Goal: Contribute content: Contribute content

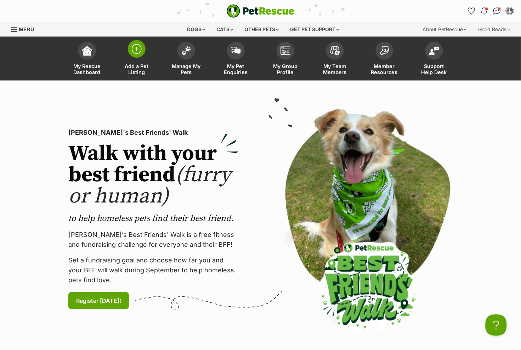
click at [144, 58] on link "Add a Pet Listing" at bounding box center [137, 59] width 50 height 42
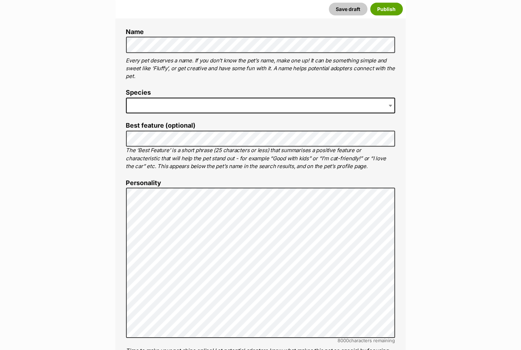
scroll to position [270, 0]
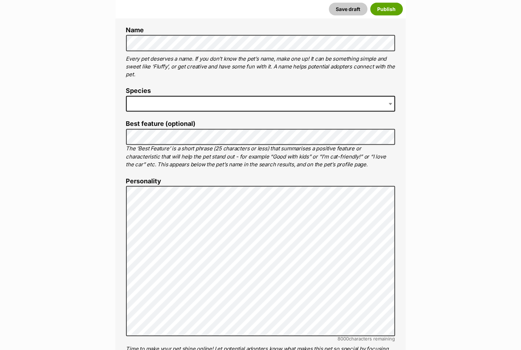
click at [152, 100] on span at bounding box center [260, 104] width 269 height 16
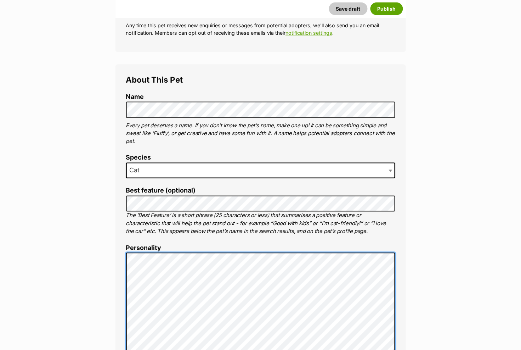
scroll to position [202, 0]
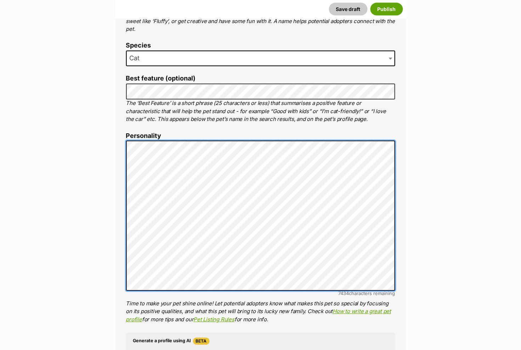
click at [239, 349] on ol "Name Henlo there, it looks like you might be using the pet name field to indica…" at bounding box center [260, 256] width 269 height 550
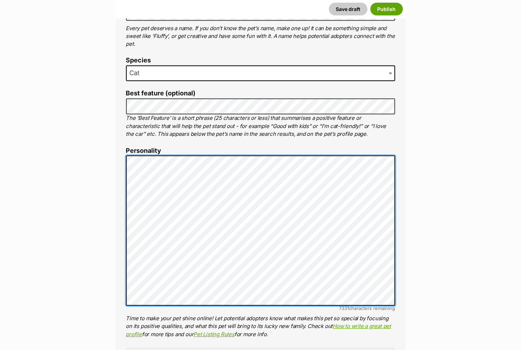
scroll to position [324, 0]
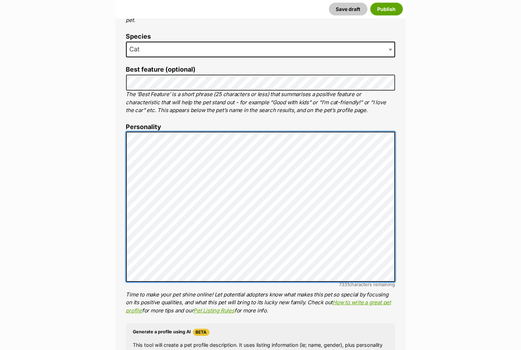
click at [301, 349] on ol "Name Henlo there, it looks like you might be using the pet name field to indica…" at bounding box center [260, 247] width 269 height 550
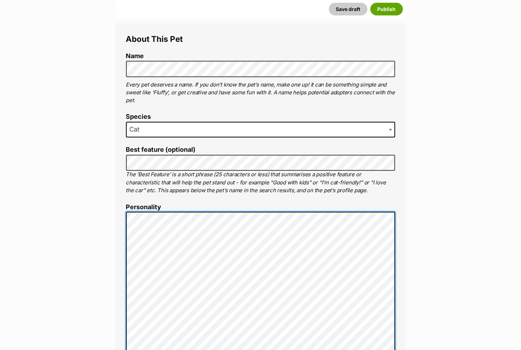
scroll to position [284, 0]
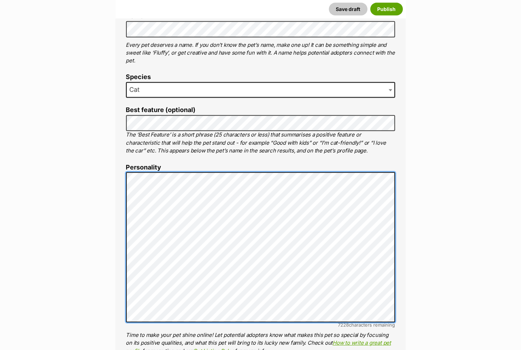
click at [277, 349] on li "Personality 7228 characters remaining Time to make your pet shine online! Let p…" at bounding box center [260, 259] width 269 height 191
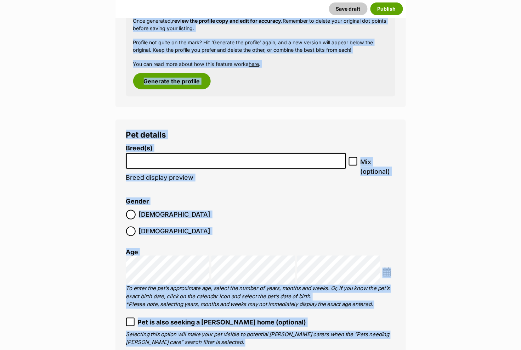
scroll to position [774, 0]
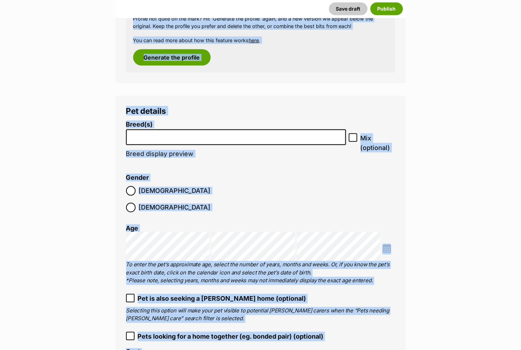
drag, startPoint x: 418, startPoint y: 340, endPoint x: 422, endPoint y: 349, distance: 9.7
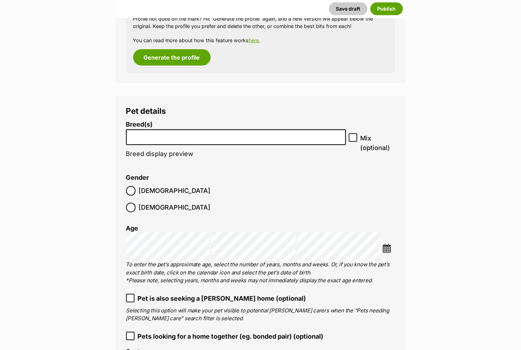
click at [142, 136] on li at bounding box center [236, 137] width 215 height 15
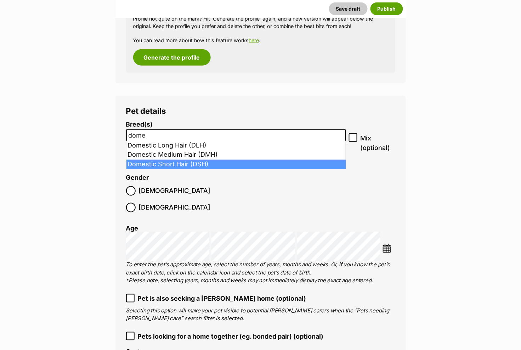
type input "dome"
select select "252102"
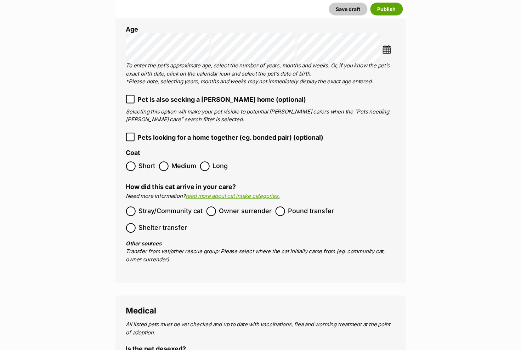
scroll to position [991, 0]
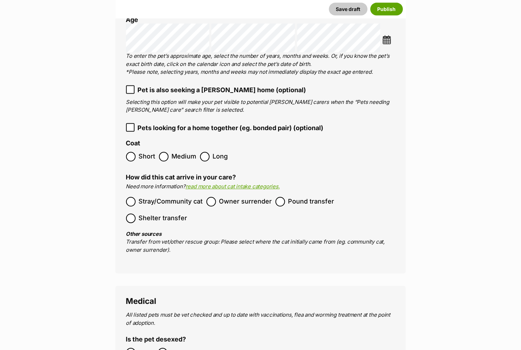
click at [129, 87] on icon at bounding box center [130, 89] width 5 height 5
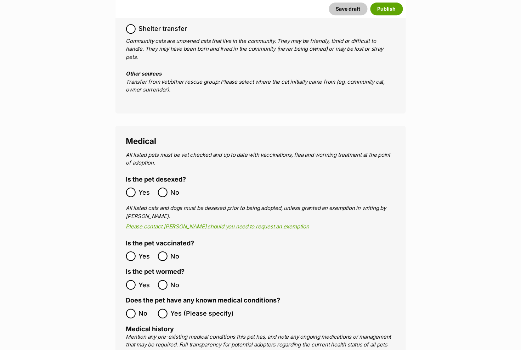
scroll to position [1186, 0]
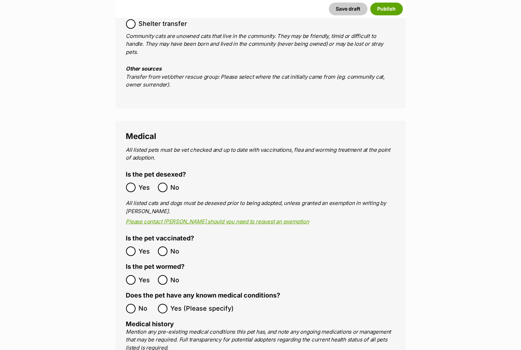
click at [130, 256] on ol "All listed pets must be vet checked and up to date with vaccinations, flea and …" at bounding box center [260, 331] width 269 height 370
click at [101, 236] on main "New listing Listing owner Choose an owner Eve Waugh The owner of the pet listin…" at bounding box center [260, 291] width 521 height 2775
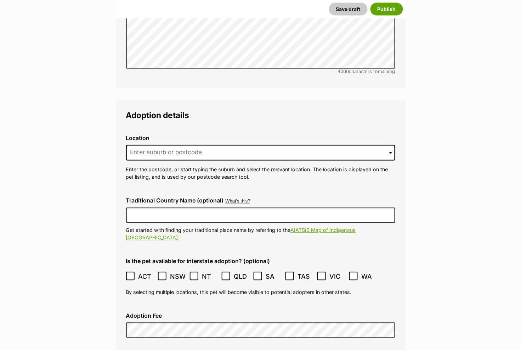
scroll to position [1667, 0]
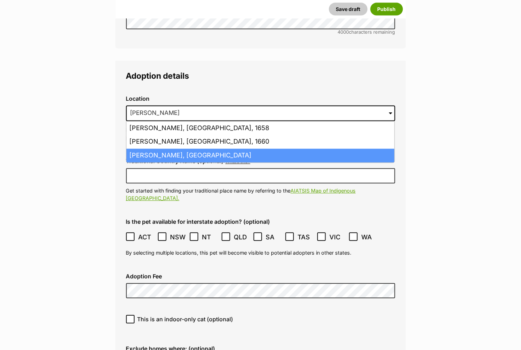
click at [180, 149] on li "Mona Vale, New South Wales, 2103" at bounding box center [261, 156] width 268 height 14
type input "Mona Vale, New South Wales, 2103"
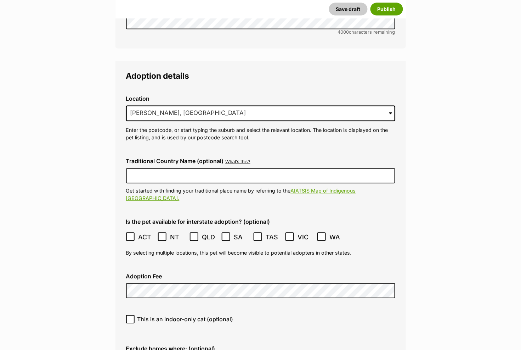
click at [130, 317] on icon at bounding box center [130, 319] width 5 height 5
click at [130, 315] on input "This is an indoor-only cat (optional)" at bounding box center [130, 319] width 9 height 9
checkbox input "true"
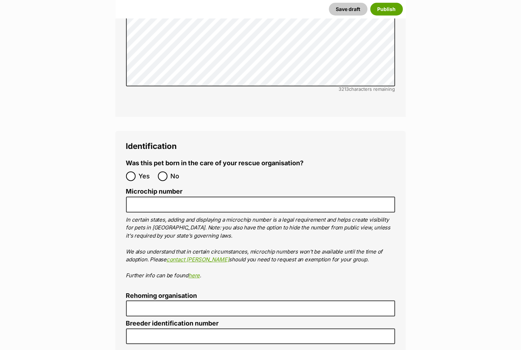
scroll to position [2273, 0]
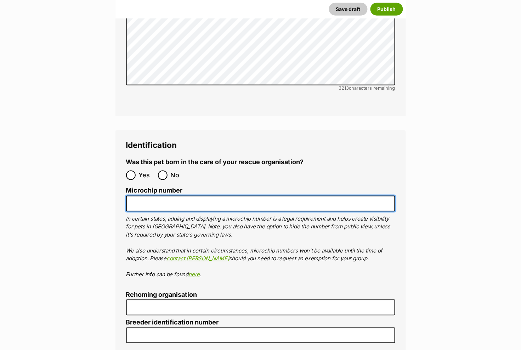
click at [147, 196] on input "Microchip number" at bounding box center [260, 204] width 269 height 16
drag, startPoint x: 205, startPoint y: 160, endPoint x: 130, endPoint y: 157, distance: 75.2
click at [130, 196] on input "900164001932444" at bounding box center [260, 204] width 269 height 16
type input "900164001932444"
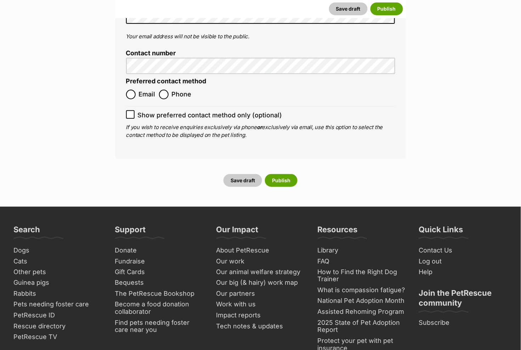
scroll to position [2791, 0]
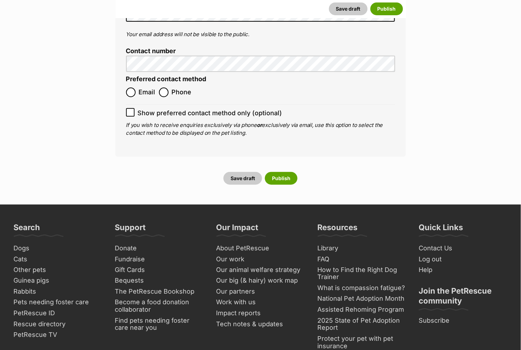
click at [131, 88] on input "Email" at bounding box center [131, 93] width 10 height 10
radio input "true"
click at [129, 110] on icon at bounding box center [130, 112] width 5 height 5
click at [129, 108] on input "Show preferred contact method only (optional)" at bounding box center [130, 112] width 9 height 9
checkbox input "true"
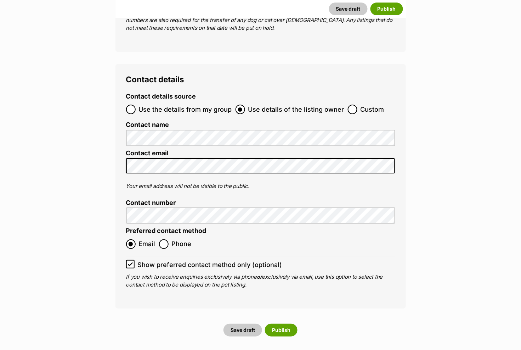
scroll to position [2634, 0]
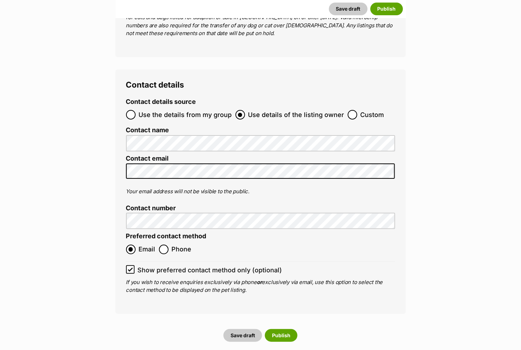
click at [129, 110] on input "Use the details from my group" at bounding box center [131, 115] width 10 height 10
radio input "true"
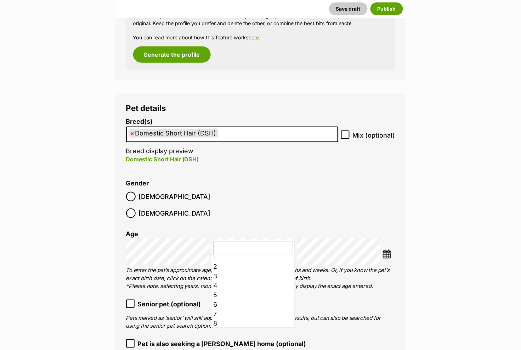
scroll to position [23, 0]
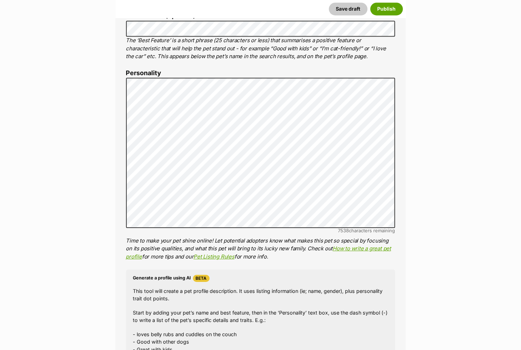
scroll to position [374, 0]
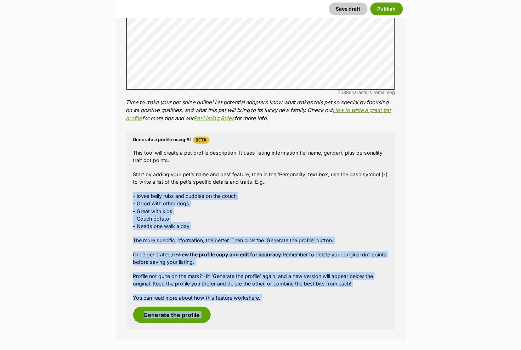
drag, startPoint x: 440, startPoint y: 324, endPoint x: 440, endPoint y: 349, distance: 25.2
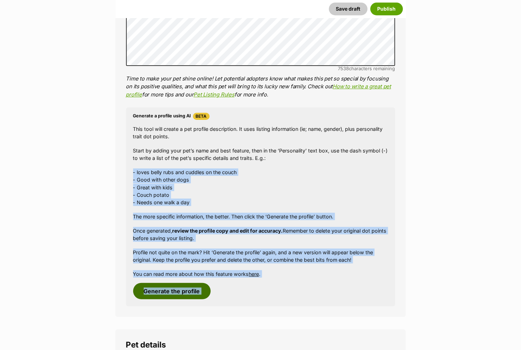
click at [169, 287] on button "Generate the profile" at bounding box center [172, 291] width 78 height 16
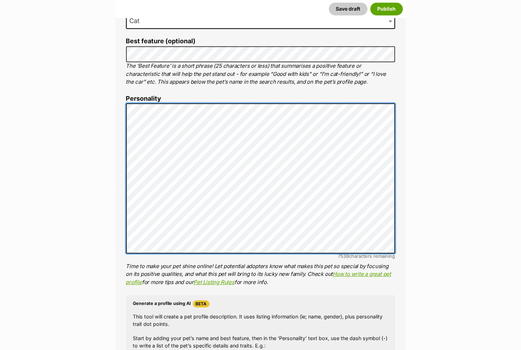
scroll to position [56, 0]
click at [162, 253] on li "Personality 7538 characters remaining Time to make your pet shine online! Let p…" at bounding box center [260, 190] width 269 height 191
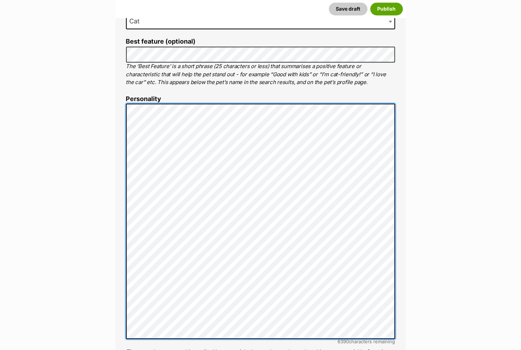
click at [117, 103] on div "About This Pet Name Henlo there, it looks like you might be using the pet name …" at bounding box center [261, 252] width 291 height 675
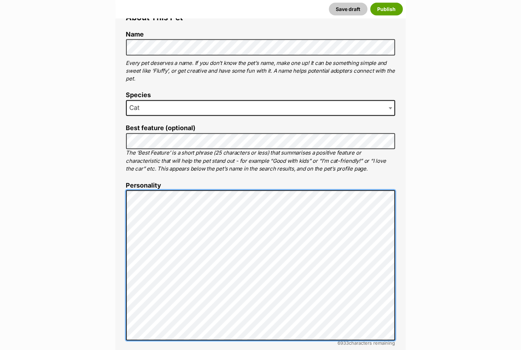
scroll to position [265, 0]
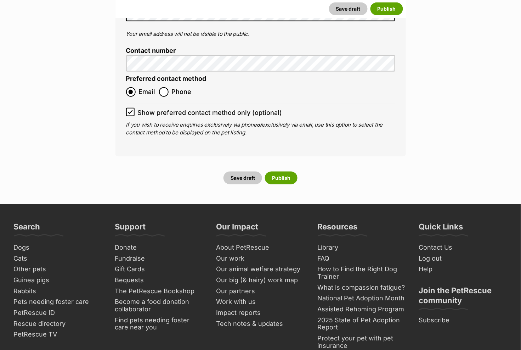
scroll to position [2751, 0]
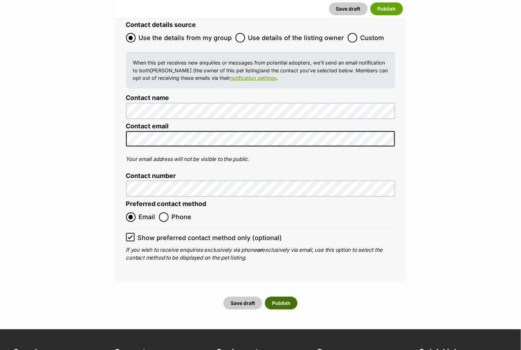
click at [283, 297] on button "Publish" at bounding box center [281, 303] width 33 height 13
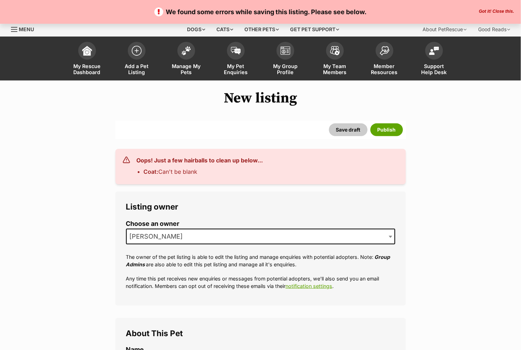
click at [323, 302] on div "Listing owner Choose an owner Eve Waugh The owner of the pet listing is able to…" at bounding box center [261, 248] width 291 height 114
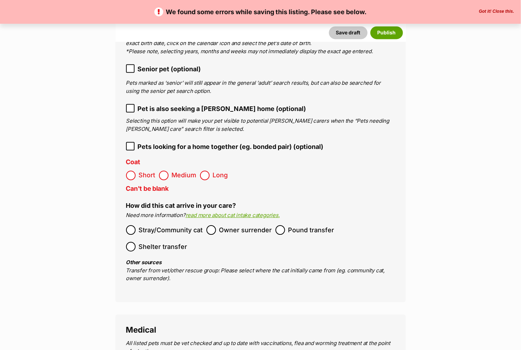
scroll to position [1063, 0]
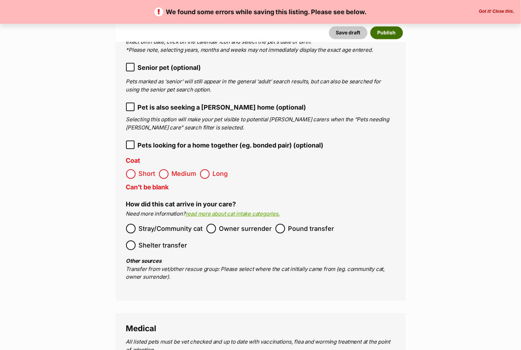
click at [386, 32] on button "Publish" at bounding box center [387, 32] width 33 height 13
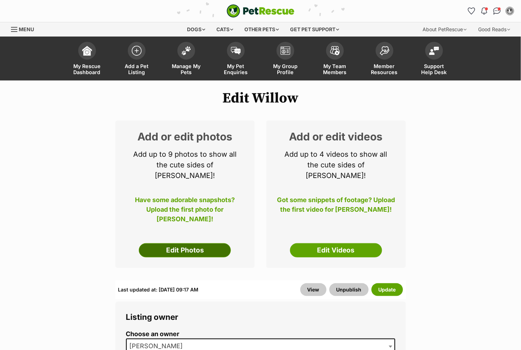
click at [181, 243] on link "Edit Photos" at bounding box center [185, 250] width 92 height 14
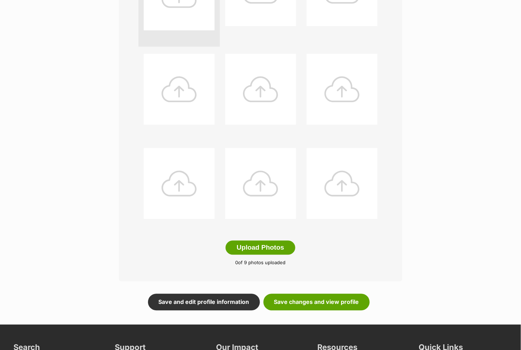
scroll to position [244, 0]
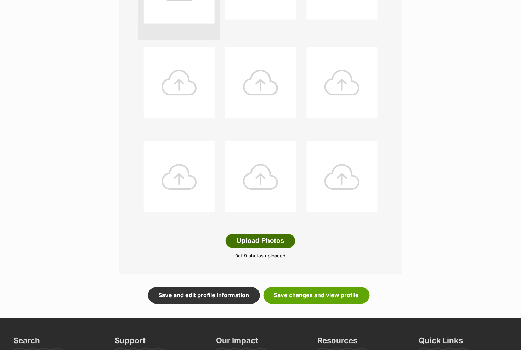
click at [251, 241] on button "Upload Photos" at bounding box center [260, 241] width 69 height 14
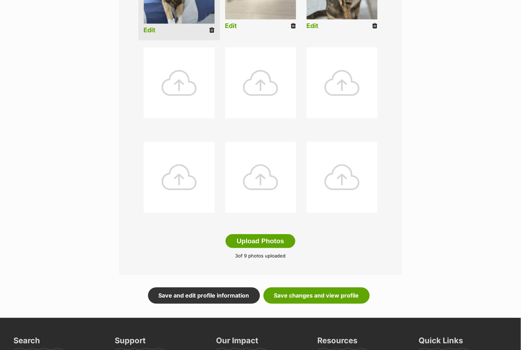
click at [444, 195] on div "Editing Willow's photos Add pet photos Add up to 9 photos or videos to show all…" at bounding box center [260, 77] width 521 height 453
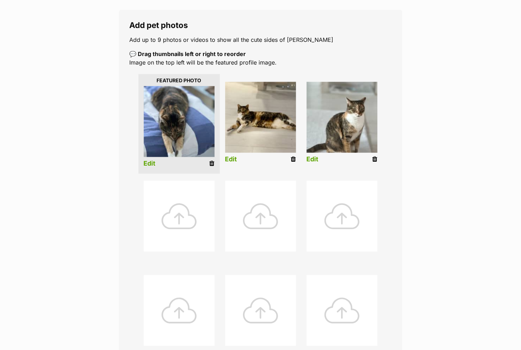
scroll to position [104, 0]
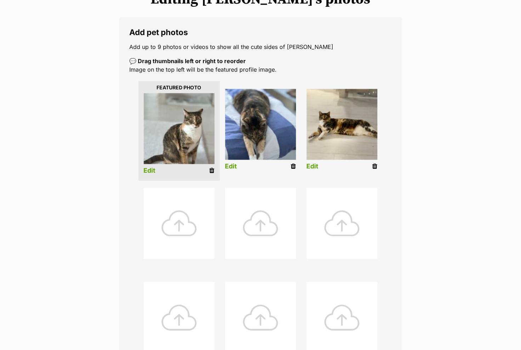
click at [440, 211] on div "Editing Willow's photos Add pet photos Add up to 9 photos or videos to show all…" at bounding box center [260, 217] width 521 height 453
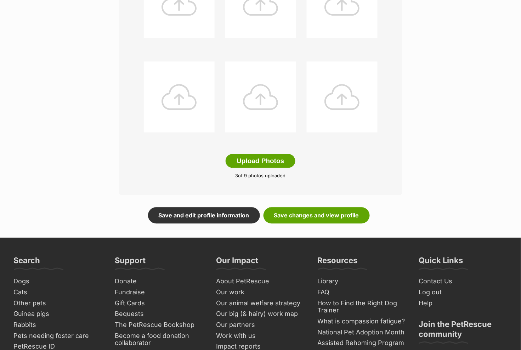
scroll to position [325, 0]
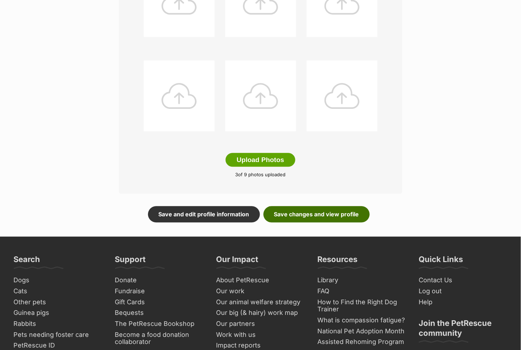
click at [310, 216] on link "Save changes and view profile" at bounding box center [317, 214] width 106 height 16
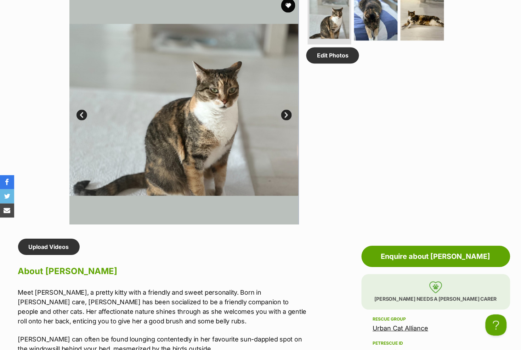
scroll to position [379, 0]
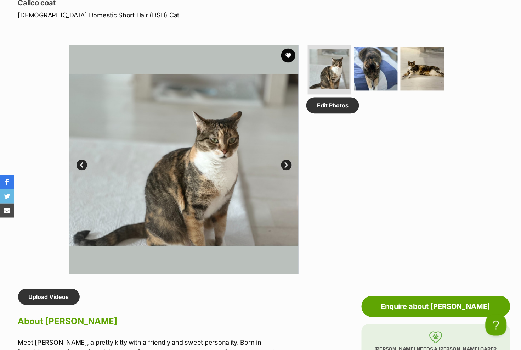
scroll to position [318, 0]
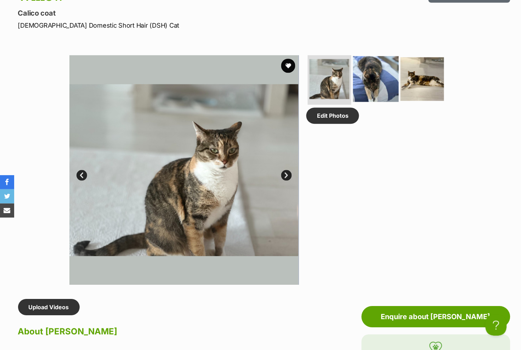
click at [374, 78] on img at bounding box center [376, 79] width 46 height 46
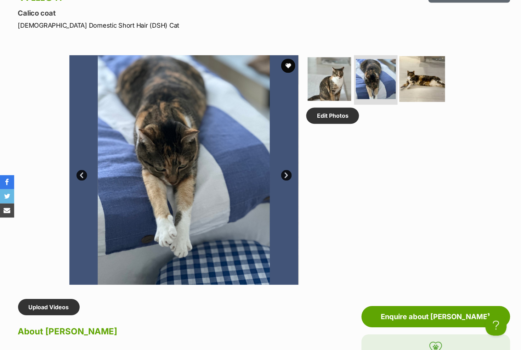
click at [421, 78] on img at bounding box center [423, 79] width 46 height 46
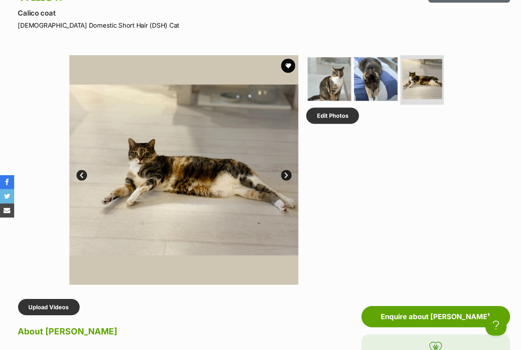
click at [341, 195] on div "Edit Photos" at bounding box center [379, 170] width 145 height 230
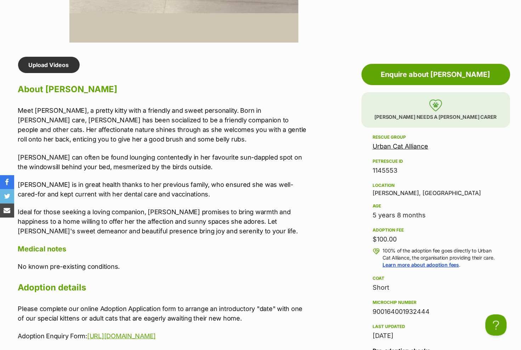
scroll to position [563, 0]
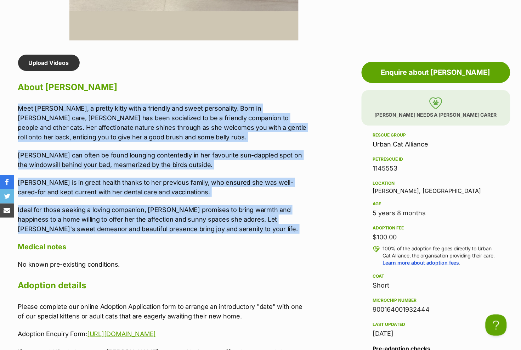
drag, startPoint x: 18, startPoint y: 104, endPoint x: 214, endPoint y: 227, distance: 232.1
click at [214, 227] on div "Upload Videos About Willow Meet Willow, a pretty kitty with a friendly and swee…" at bounding box center [164, 243] width 293 height 376
copy div "Meet Willow, a pretty kitty with a friendly and sweet personality. Born in fost…"
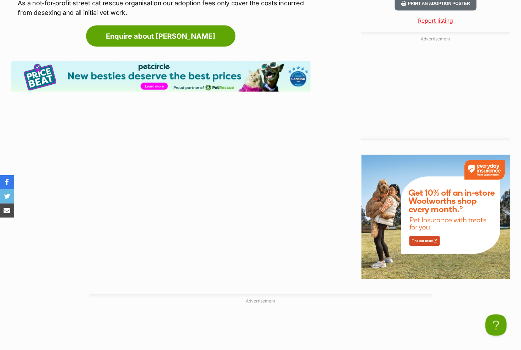
scroll to position [715, 0]
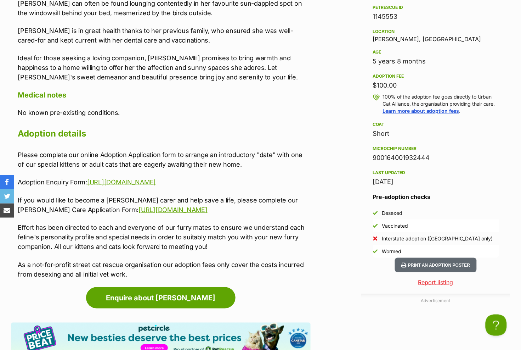
drag, startPoint x: 434, startPoint y: 149, endPoint x: 370, endPoint y: 149, distance: 63.4
click at [370, 149] on aside "Rescue group Urban Cat Alliance PetRescue ID 1145553 Location [PERSON_NAME], [G…" at bounding box center [436, 118] width 149 height 279
drag, startPoint x: 224, startPoint y: 196, endPoint x: 71, endPoint y: 199, distance: 152.8
click at [71, 199] on p "If you would like to become a [PERSON_NAME] carer and help save a life, please …" at bounding box center [164, 204] width 293 height 19
copy p "[URL][DOMAIN_NAME]"
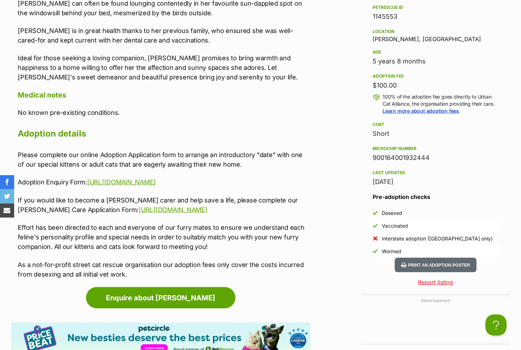
scroll to position [0, 0]
drag, startPoint x: 215, startPoint y: 170, endPoint x: 89, endPoint y: 170, distance: 126.5
click at [89, 177] on p "Adoption Enquiry Form: [URL][DOMAIN_NAME]" at bounding box center [164, 182] width 293 height 10
copy p "[URL][DOMAIN_NAME]"
